Goal: Find specific page/section: Find specific page/section

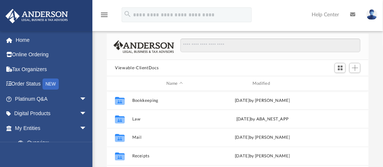
scroll to position [163, 256]
click at [99, 51] on div "Difficulty viewing your box folder? You can also access your account directly o…" at bounding box center [237, 124] width 291 height 242
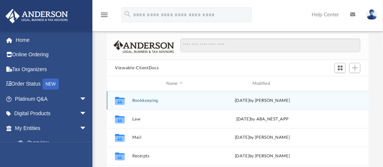
click at [141, 100] on button "Bookkeeping" at bounding box center [174, 100] width 85 height 5
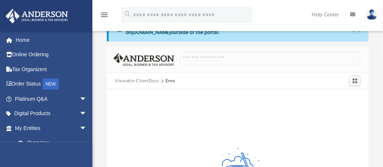
scroll to position [0, 0]
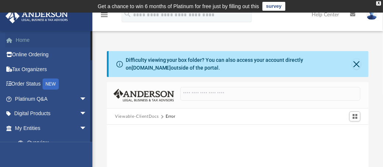
click at [24, 40] on link "Home" at bounding box center [51, 40] width 93 height 15
